Goal: Transaction & Acquisition: Purchase product/service

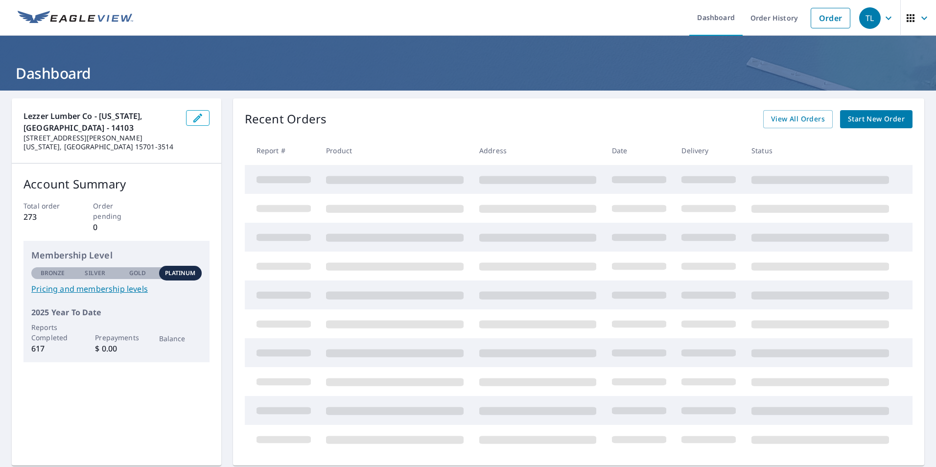
click at [872, 122] on span "Start New Order" at bounding box center [876, 119] width 57 height 12
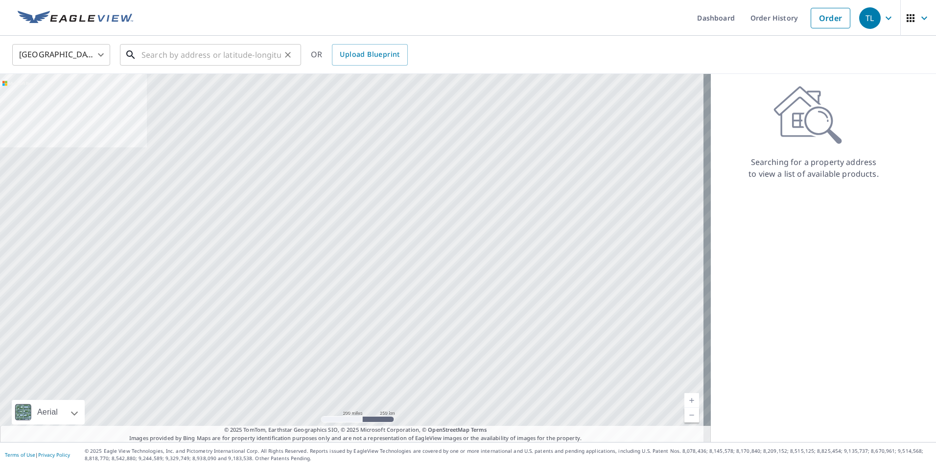
click at [189, 62] on input "text" at bounding box center [212, 54] width 140 height 27
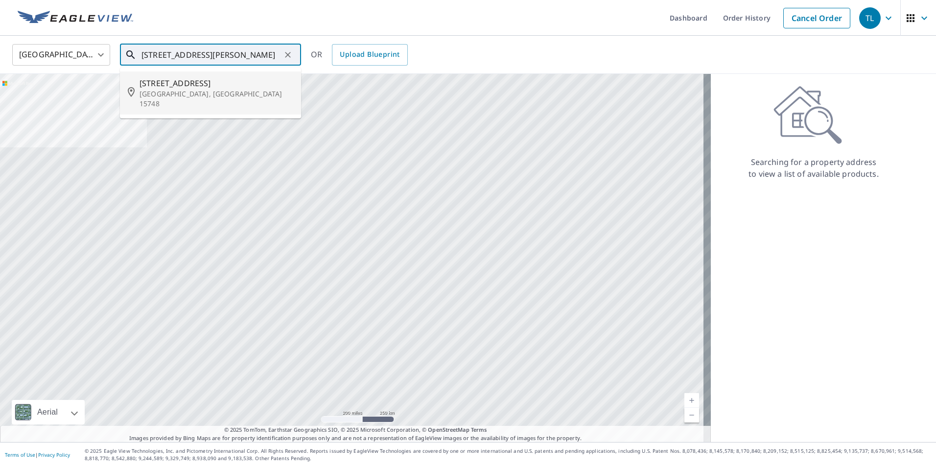
click at [179, 85] on span "[STREET_ADDRESS]" at bounding box center [217, 83] width 154 height 12
type input "[STREET_ADDRESS]"
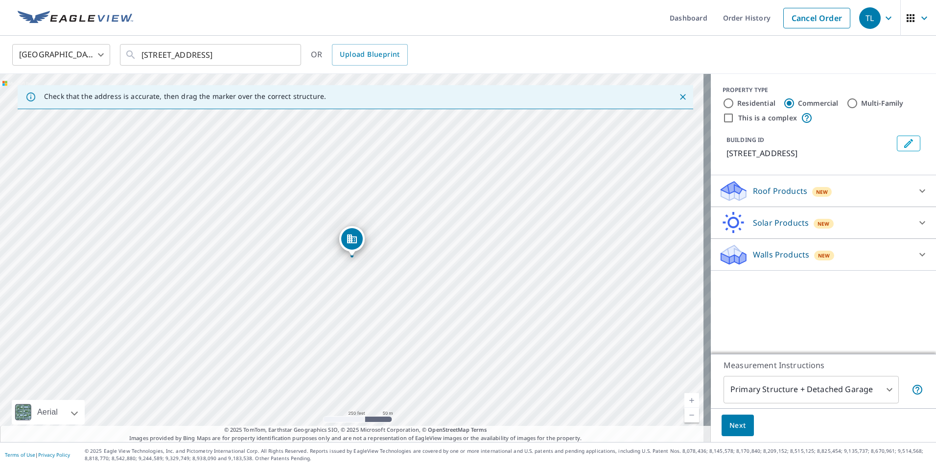
click at [723, 102] on input "Residential" at bounding box center [729, 103] width 12 height 12
radio input "true"
click at [920, 216] on div at bounding box center [923, 223] width 24 height 24
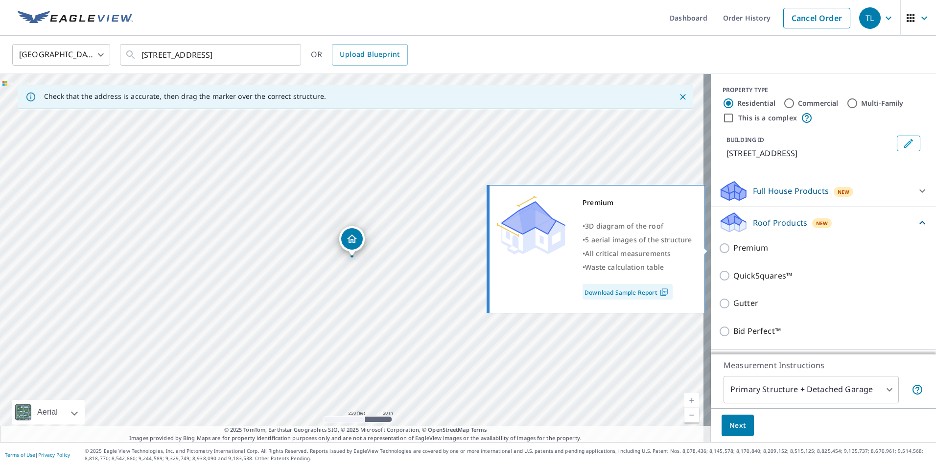
click at [719, 247] on input "Premium" at bounding box center [726, 248] width 15 height 12
checkbox input "true"
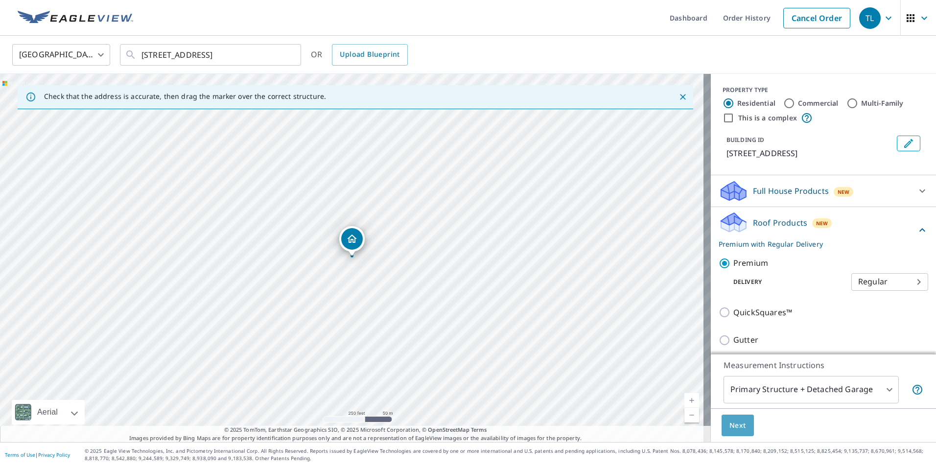
click at [736, 423] on span "Next" at bounding box center [738, 426] width 17 height 12
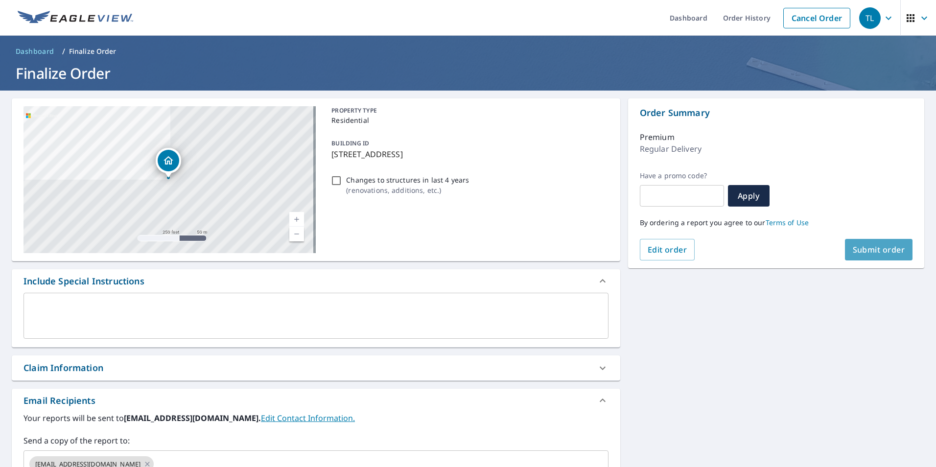
click at [878, 249] on span "Submit order" at bounding box center [879, 249] width 52 height 11
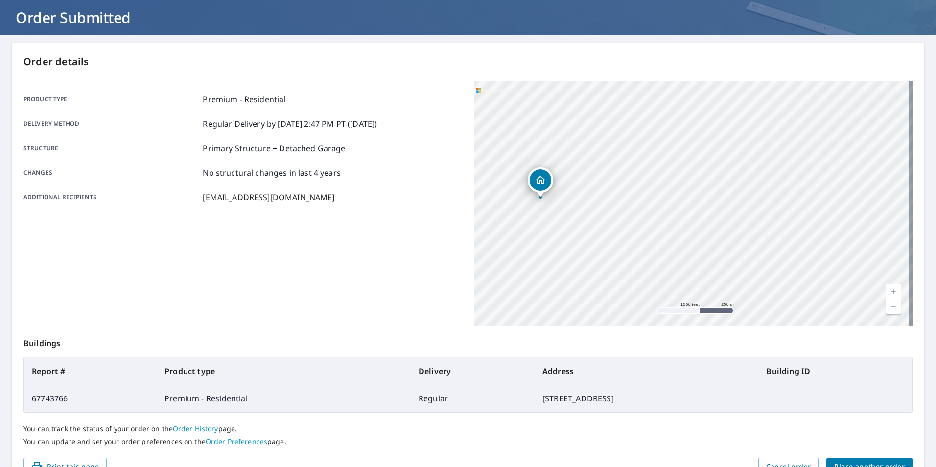
scroll to position [109, 0]
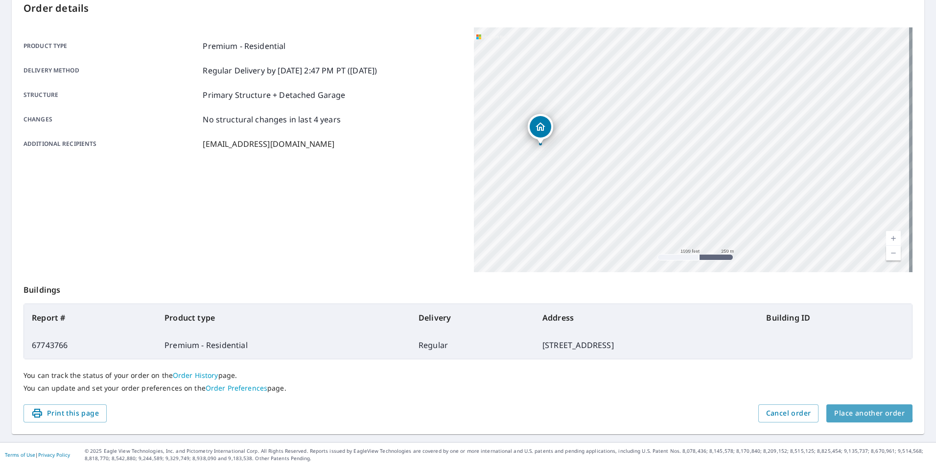
click at [861, 409] on span "Place another order" at bounding box center [870, 413] width 71 height 12
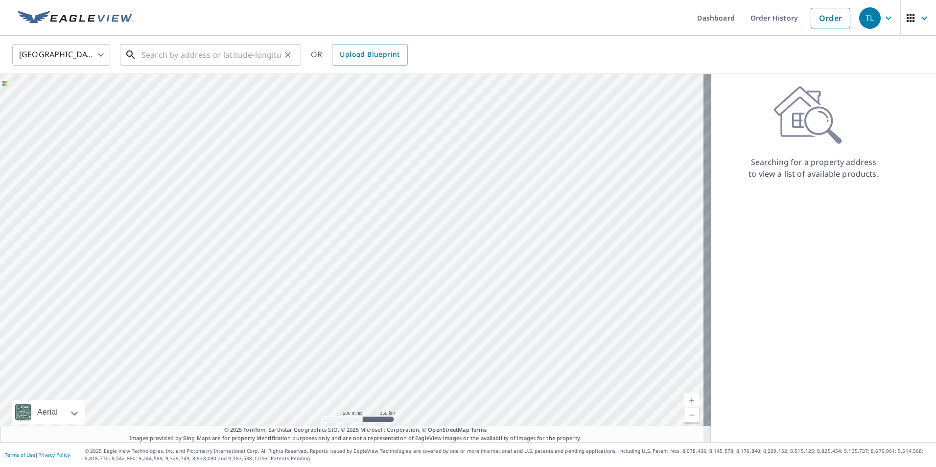
drag, startPoint x: 218, startPoint y: 62, endPoint x: 214, endPoint y: 59, distance: 5.3
click at [216, 60] on input "text" at bounding box center [212, 54] width 140 height 27
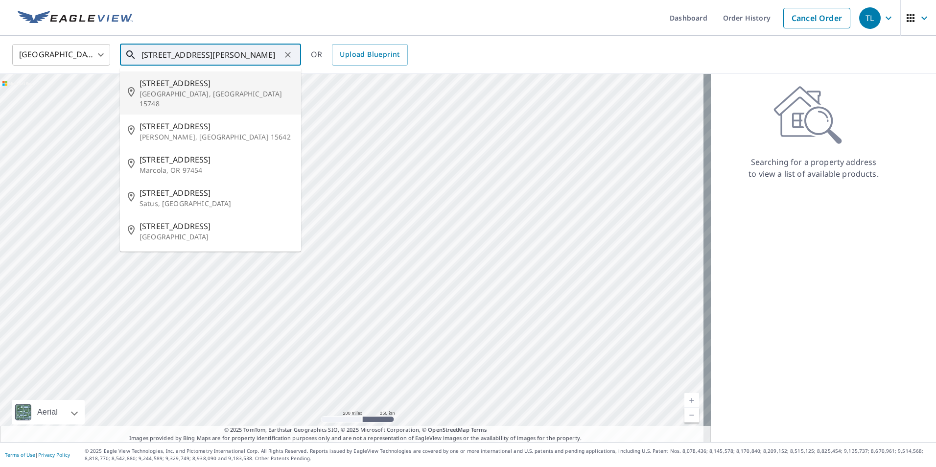
click at [213, 82] on span "[STREET_ADDRESS]" at bounding box center [217, 83] width 154 height 12
type input "[STREET_ADDRESS][PERSON_NAME]"
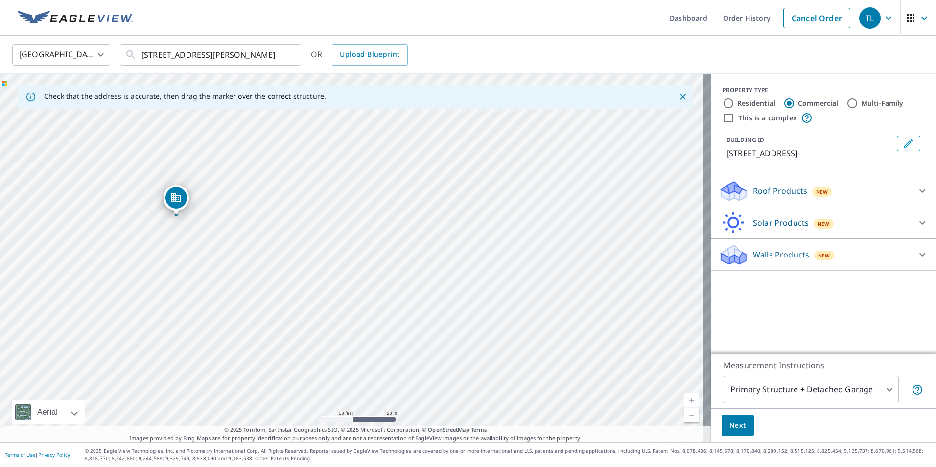
click at [723, 101] on input "Residential" at bounding box center [729, 103] width 12 height 12
radio input "true"
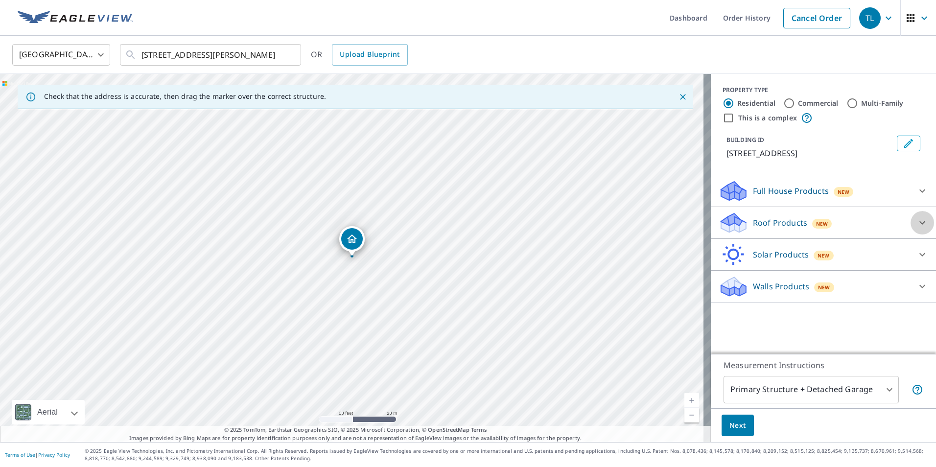
click at [917, 223] on icon at bounding box center [923, 223] width 12 height 12
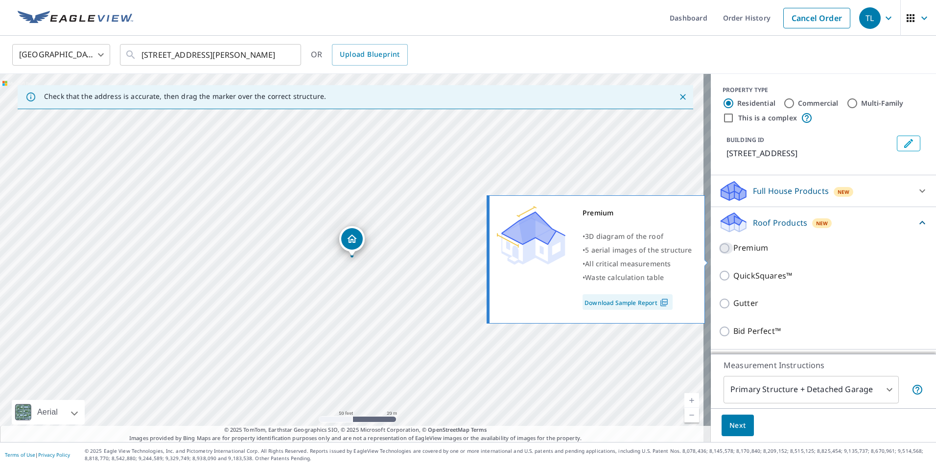
click at [720, 254] on input "Premium" at bounding box center [726, 248] width 15 height 12
checkbox input "true"
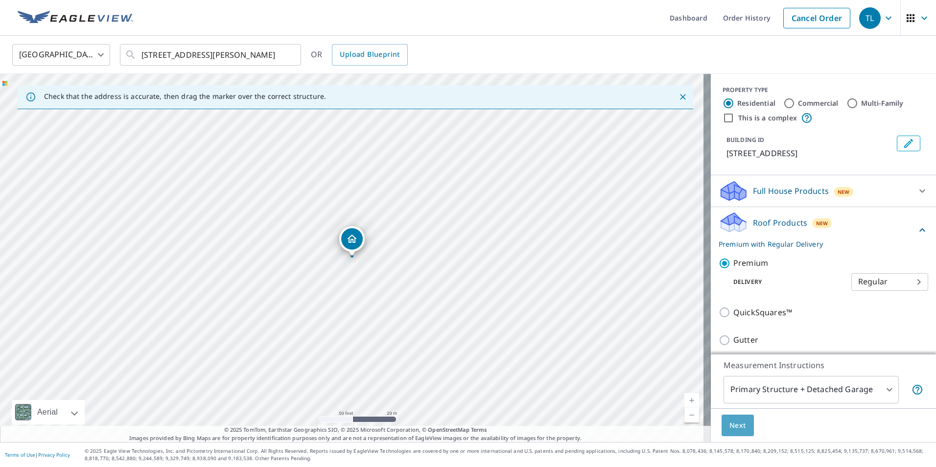
click at [732, 424] on span "Next" at bounding box center [738, 426] width 17 height 12
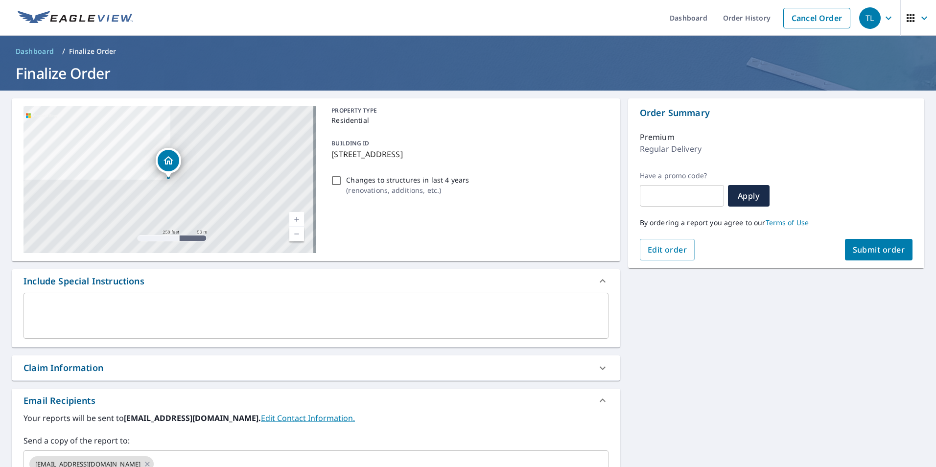
click at [873, 251] on span "Submit order" at bounding box center [879, 249] width 52 height 11
